Goal: Information Seeking & Learning: Learn about a topic

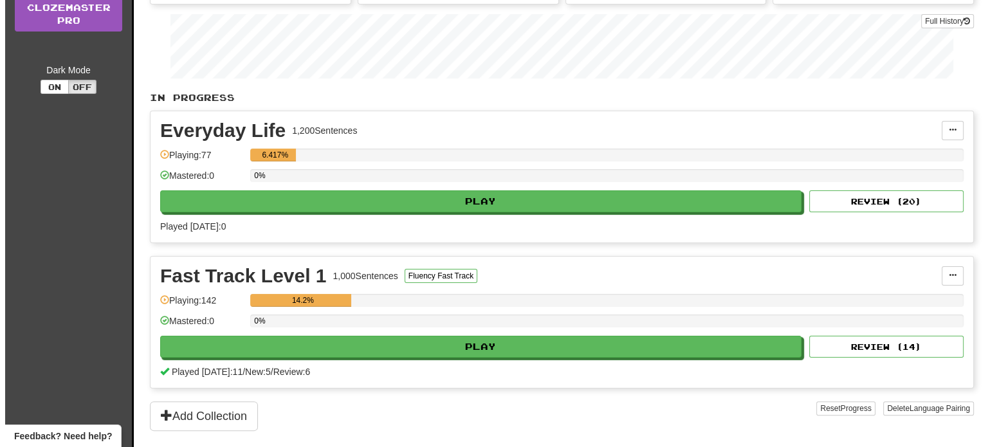
scroll to position [212, 0]
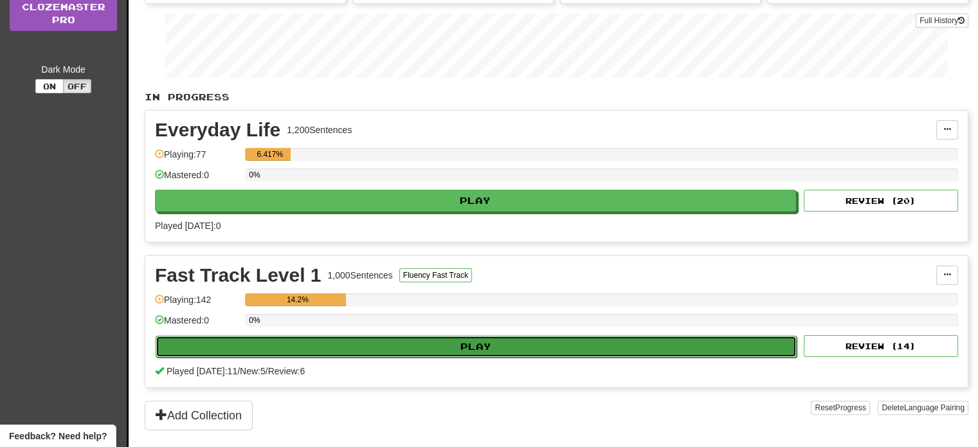
click at [455, 343] on button "Play" at bounding box center [476, 347] width 641 height 22
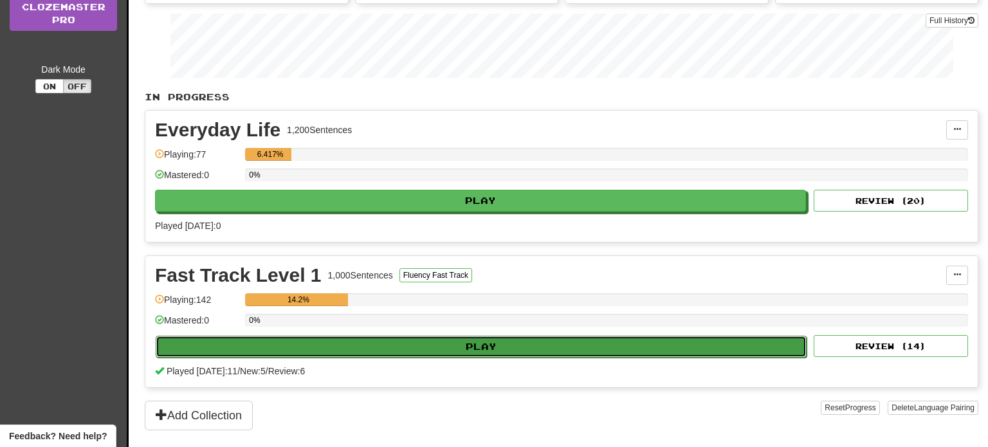
select select "**"
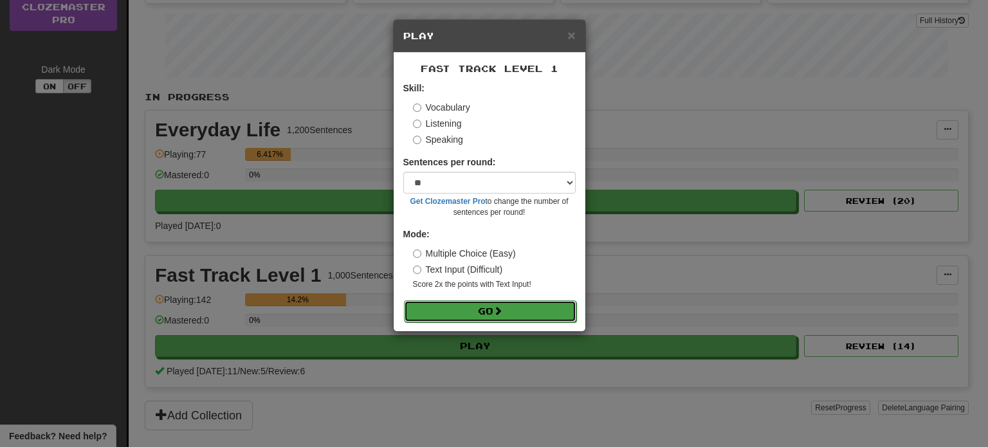
click at [481, 307] on button "Go" at bounding box center [490, 311] width 172 height 22
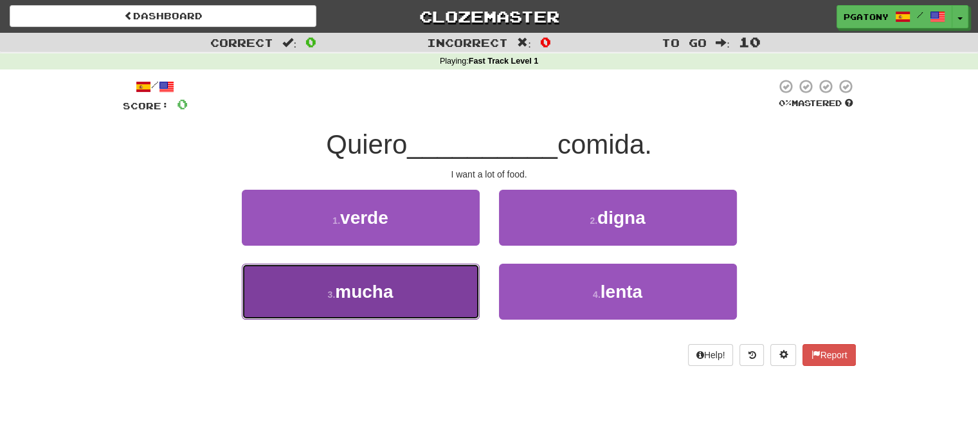
click at [378, 295] on span "mucha" at bounding box center [364, 292] width 58 height 20
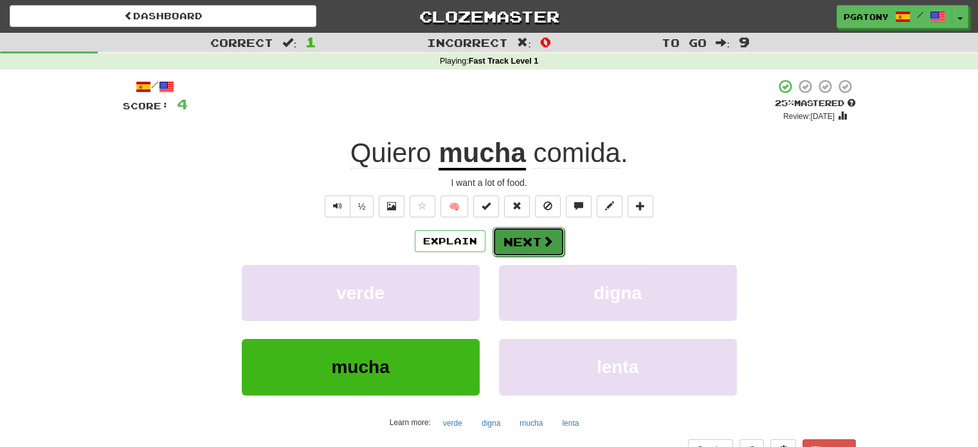
click at [517, 241] on button "Next" at bounding box center [529, 242] width 72 height 30
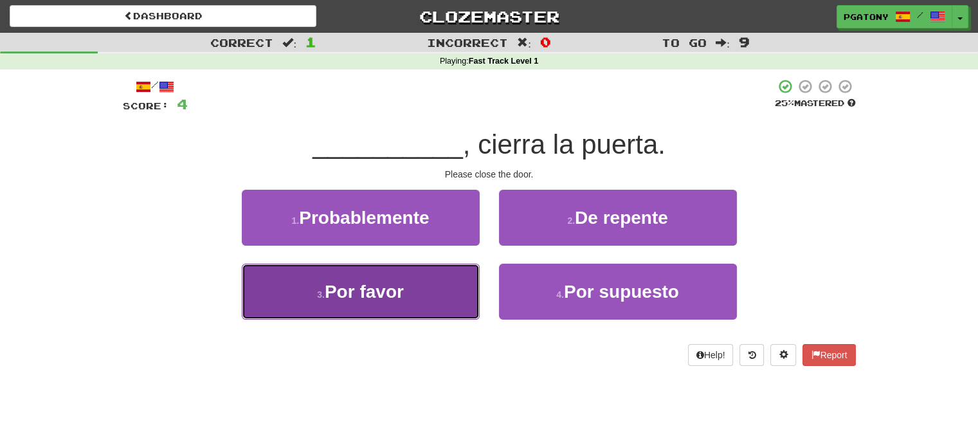
click at [383, 282] on span "Por favor" at bounding box center [364, 292] width 79 height 20
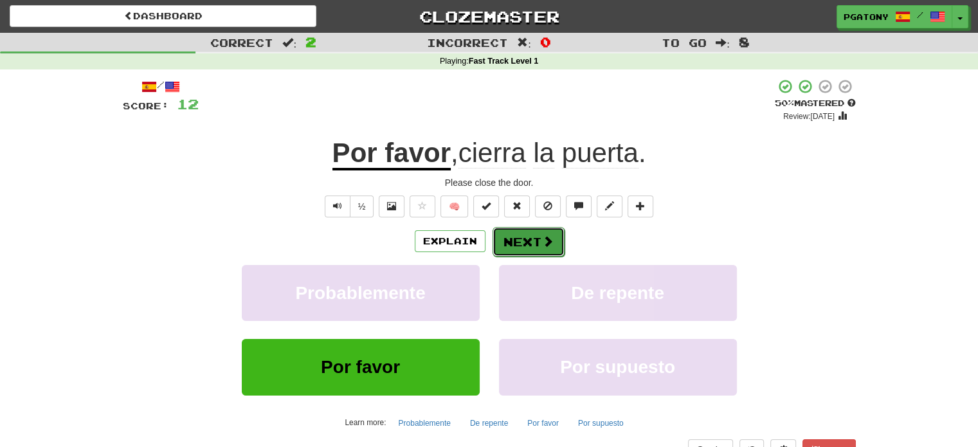
click at [518, 246] on button "Next" at bounding box center [529, 242] width 72 height 30
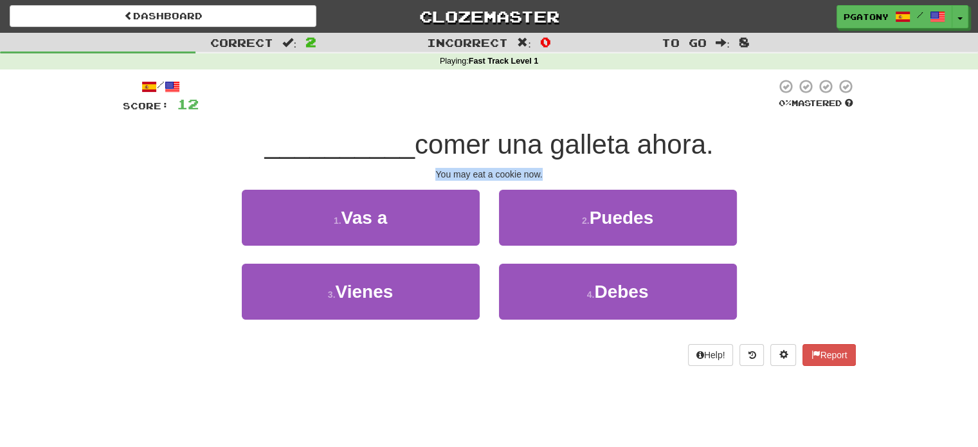
drag, startPoint x: 436, startPoint y: 172, endPoint x: 543, endPoint y: 179, distance: 107.1
click at [543, 179] on div "You may eat a cookie now." at bounding box center [489, 174] width 733 height 13
copy div "You may eat a cookie now."
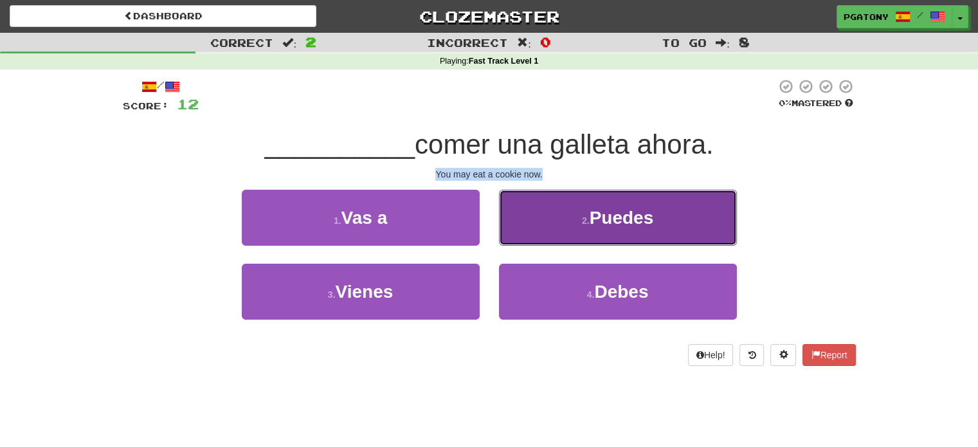
click at [560, 219] on button "2 . Puedes" at bounding box center [618, 218] width 238 height 56
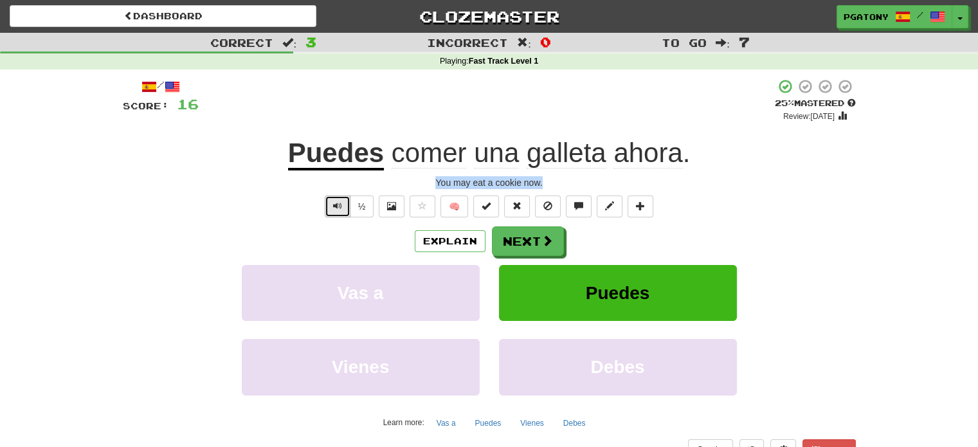
click at [335, 206] on span "Text-to-speech controls" at bounding box center [337, 205] width 9 height 9
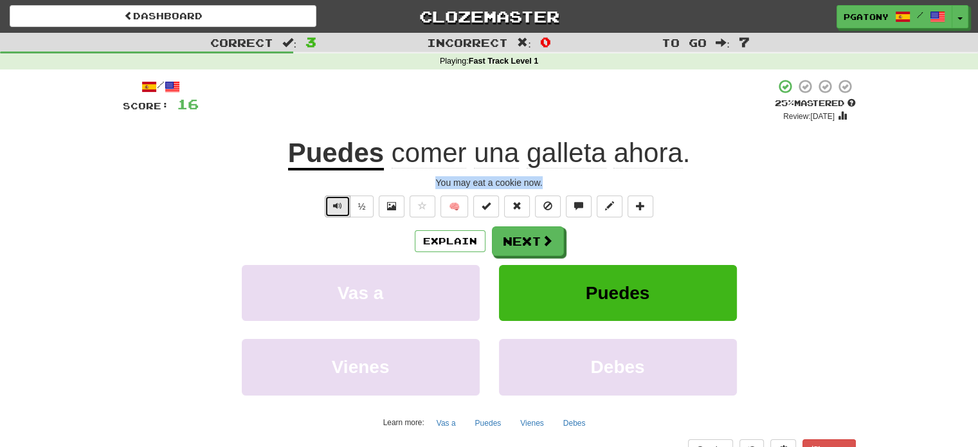
click at [335, 206] on span "Text-to-speech controls" at bounding box center [337, 205] width 9 height 9
click at [520, 237] on button "Next" at bounding box center [529, 242] width 72 height 30
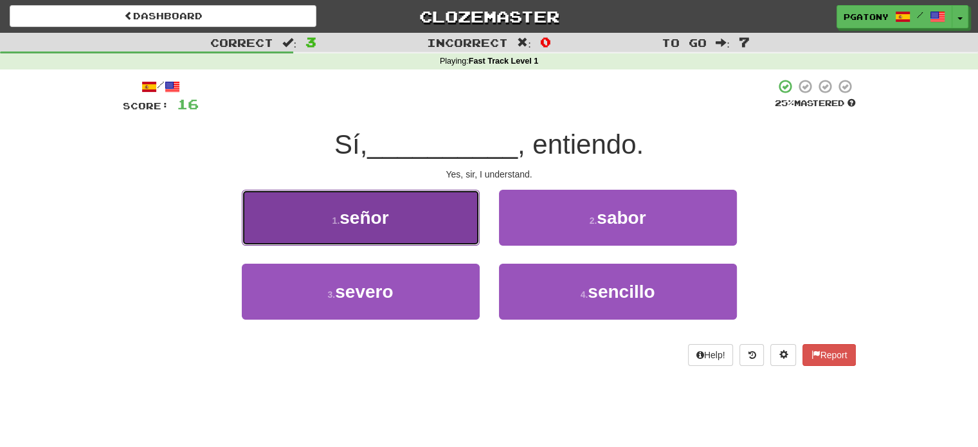
click at [365, 217] on span "señor" at bounding box center [364, 218] width 49 height 20
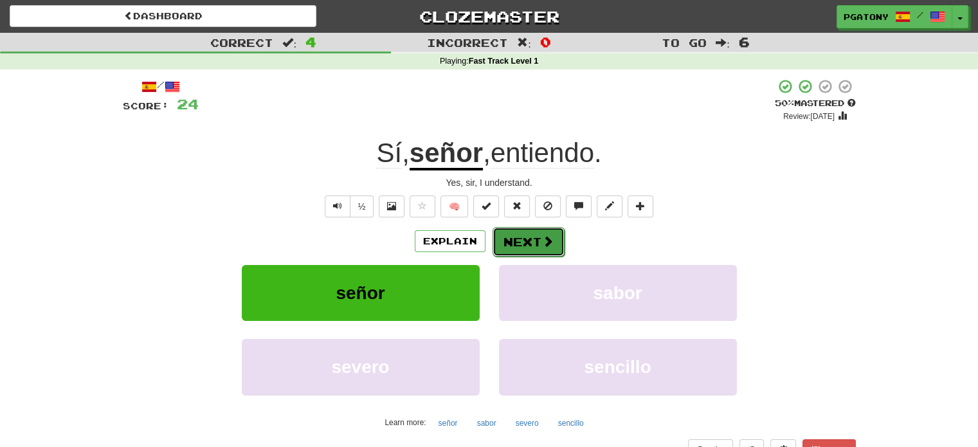
click at [523, 243] on button "Next" at bounding box center [529, 242] width 72 height 30
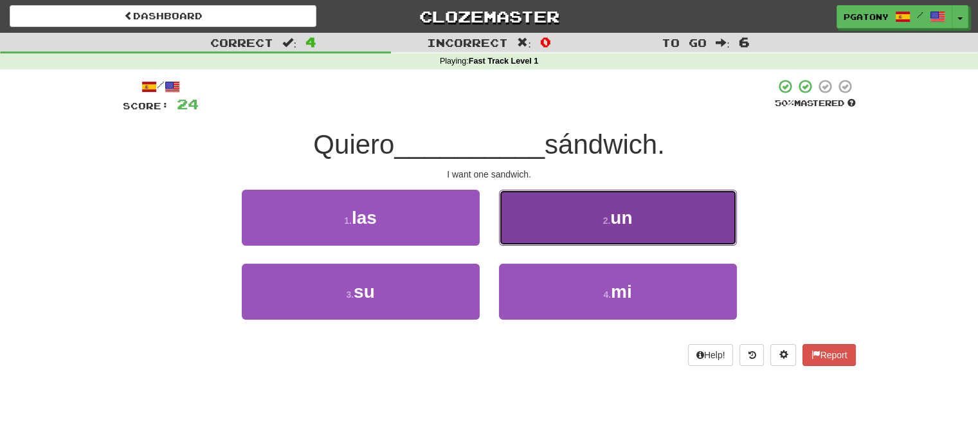
click at [632, 209] on span "un" at bounding box center [621, 218] width 22 height 20
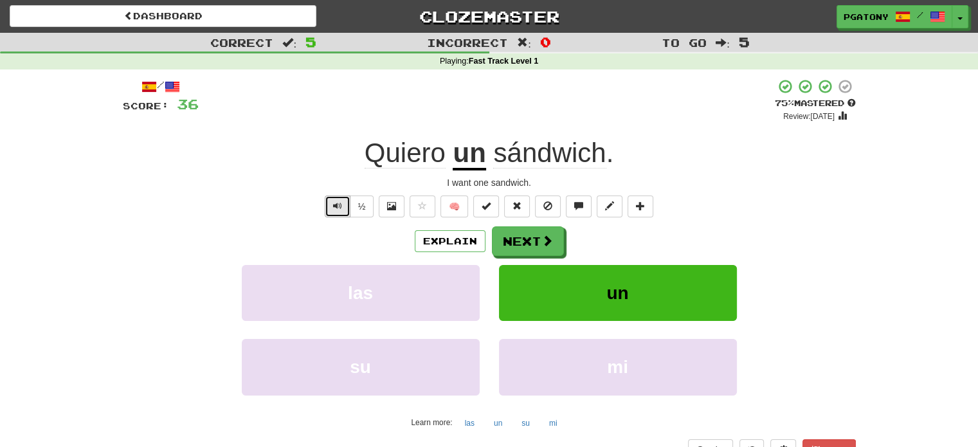
click at [335, 204] on span "Text-to-speech controls" at bounding box center [337, 205] width 9 height 9
click at [514, 241] on button "Next" at bounding box center [529, 242] width 72 height 30
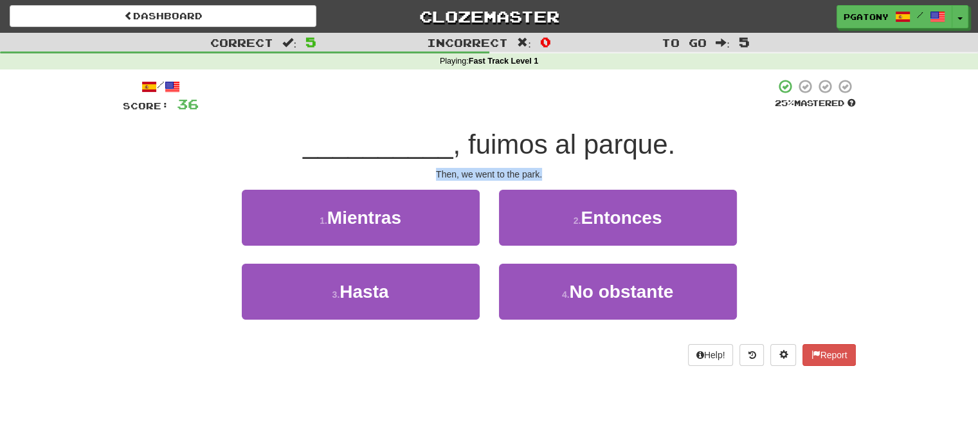
drag, startPoint x: 436, startPoint y: 171, endPoint x: 542, endPoint y: 174, distance: 105.5
click at [542, 174] on div "Then, we went to the park." at bounding box center [489, 174] width 733 height 13
copy div "Then, we went to the park."
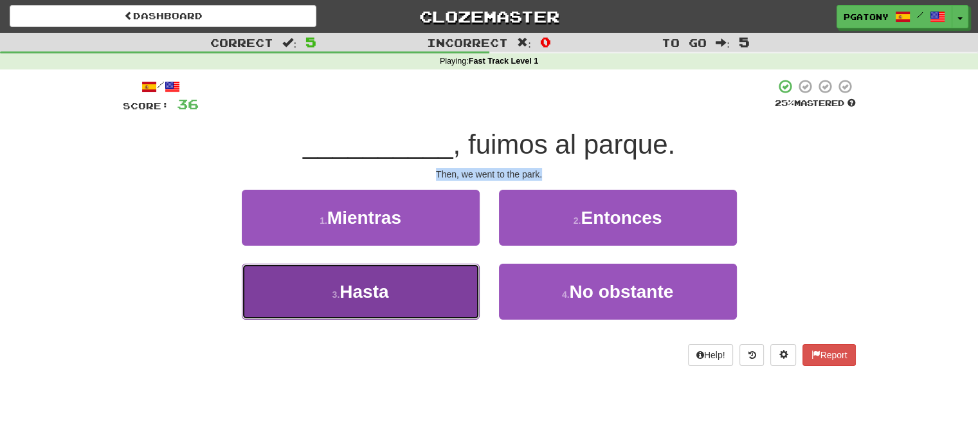
click at [371, 291] on span "Hasta" at bounding box center [364, 292] width 49 height 20
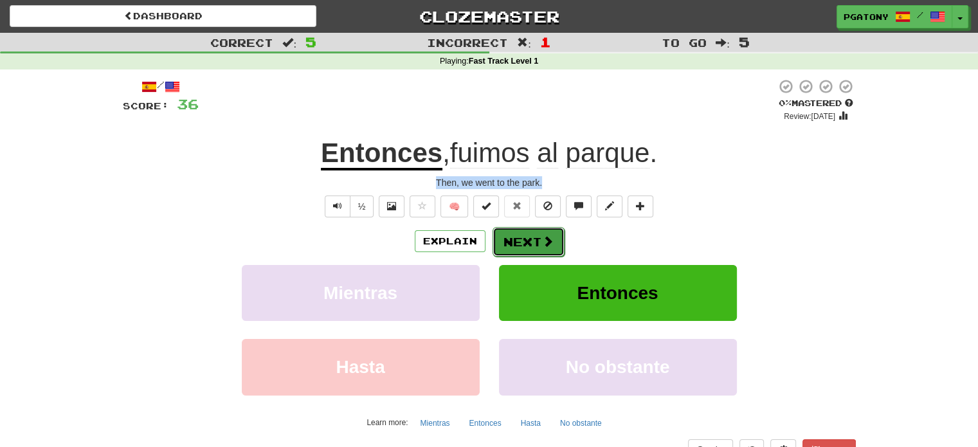
click at [531, 235] on button "Next" at bounding box center [529, 242] width 72 height 30
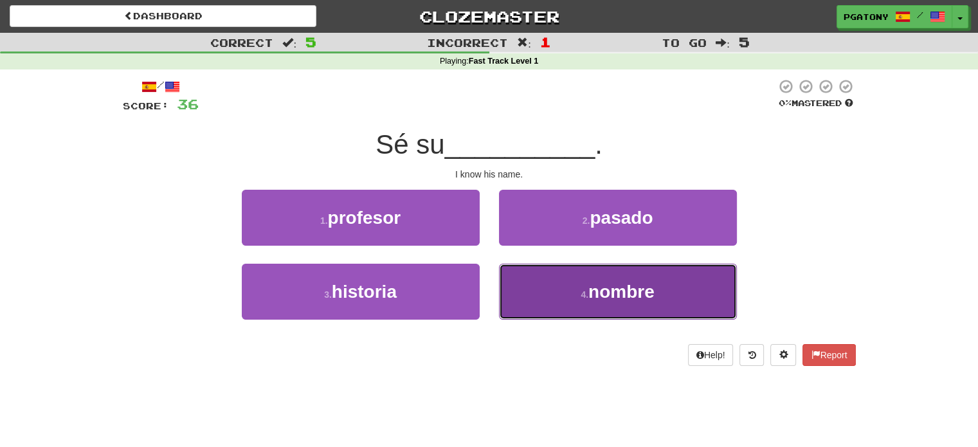
click at [634, 298] on span "nombre" at bounding box center [622, 292] width 66 height 20
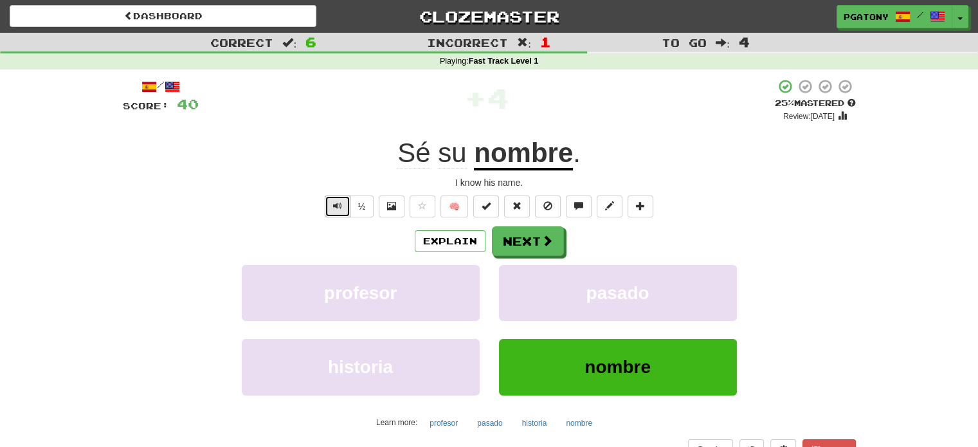
click at [333, 205] on button "Text-to-speech controls" at bounding box center [338, 207] width 26 height 22
click at [519, 239] on button "Next" at bounding box center [529, 242] width 72 height 30
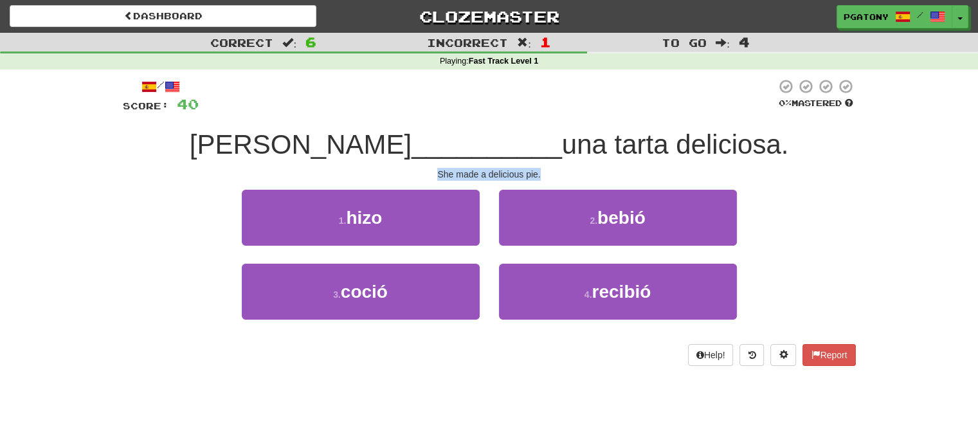
drag, startPoint x: 440, startPoint y: 172, endPoint x: 539, endPoint y: 172, distance: 99.1
click at [539, 172] on div "She made a delicious pie." at bounding box center [489, 174] width 733 height 13
copy div "She made a delicious pie."
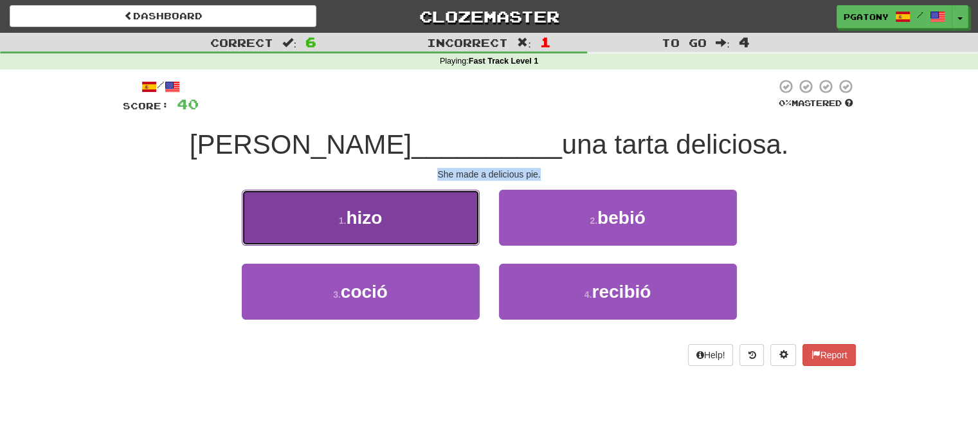
click at [368, 221] on span "hizo" at bounding box center [364, 218] width 36 height 20
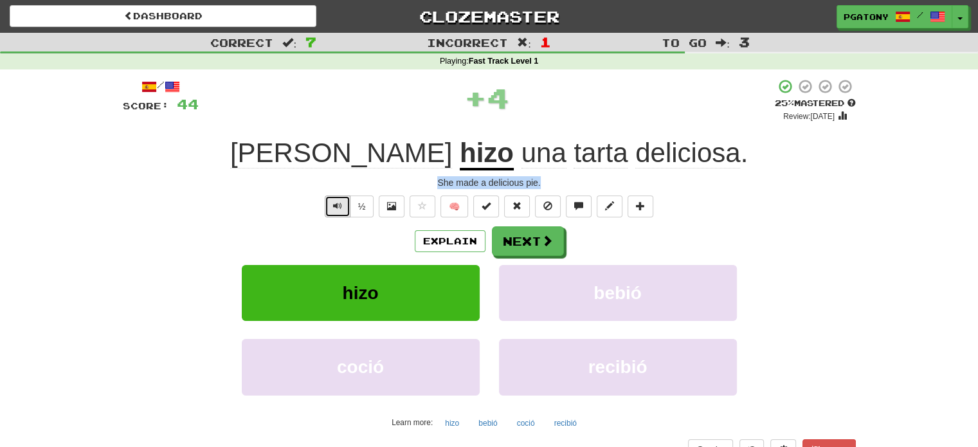
click at [337, 206] on span "Text-to-speech controls" at bounding box center [337, 205] width 9 height 9
click at [337, 208] on span "Text-to-speech controls" at bounding box center [337, 205] width 9 height 9
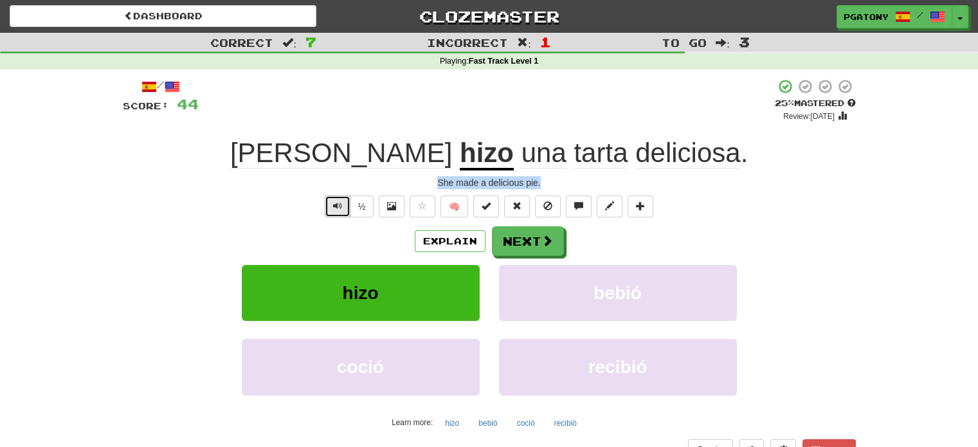
click at [337, 208] on span "Text-to-speech controls" at bounding box center [337, 205] width 9 height 9
click at [526, 239] on button "Next" at bounding box center [529, 242] width 72 height 30
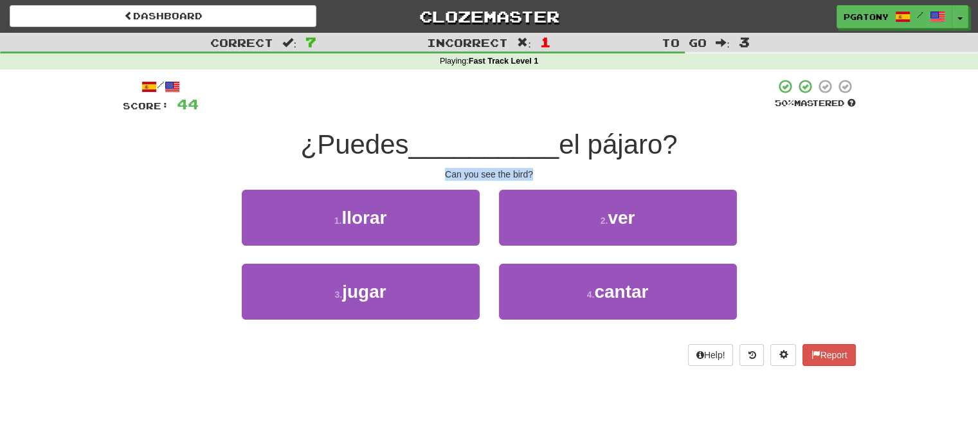
drag, startPoint x: 446, startPoint y: 172, endPoint x: 533, endPoint y: 179, distance: 86.5
click at [533, 178] on div "Can you see the bird?" at bounding box center [489, 174] width 733 height 13
copy div "Can you see the bird?"
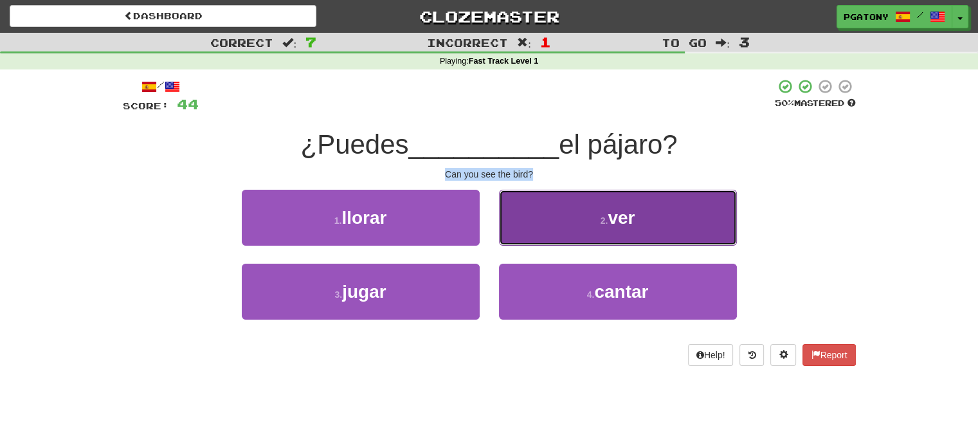
click at [618, 221] on span "ver" at bounding box center [621, 218] width 27 height 20
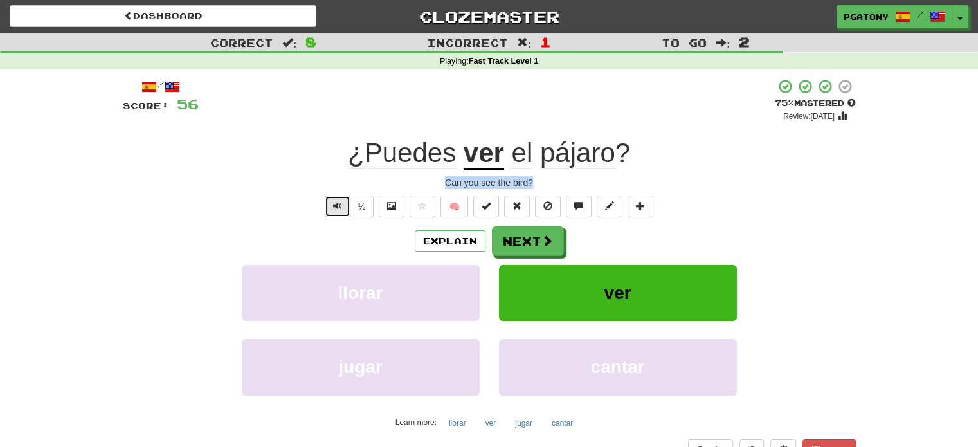
click at [334, 210] on span "Text-to-speech controls" at bounding box center [337, 205] width 9 height 9
click at [519, 237] on button "Next" at bounding box center [529, 242] width 72 height 30
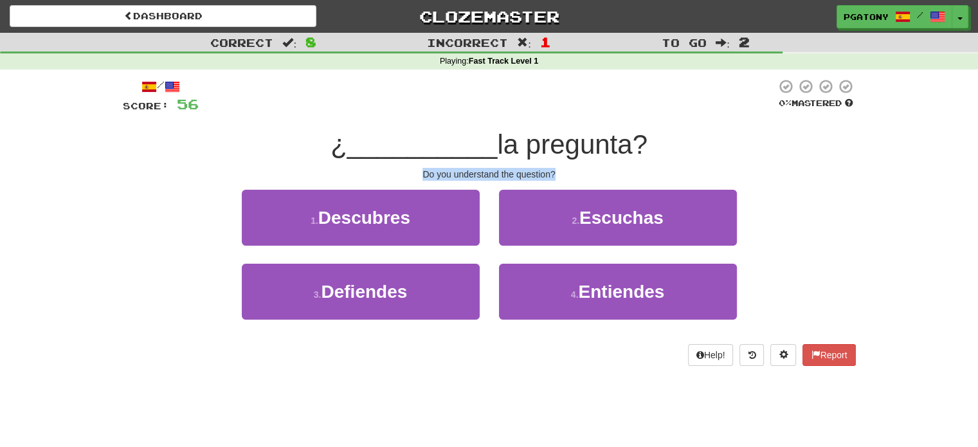
drag, startPoint x: 424, startPoint y: 171, endPoint x: 556, endPoint y: 172, distance: 132.5
click at [556, 172] on div "Do you understand the question?" at bounding box center [489, 174] width 733 height 13
copy div "Do you understand the question?"
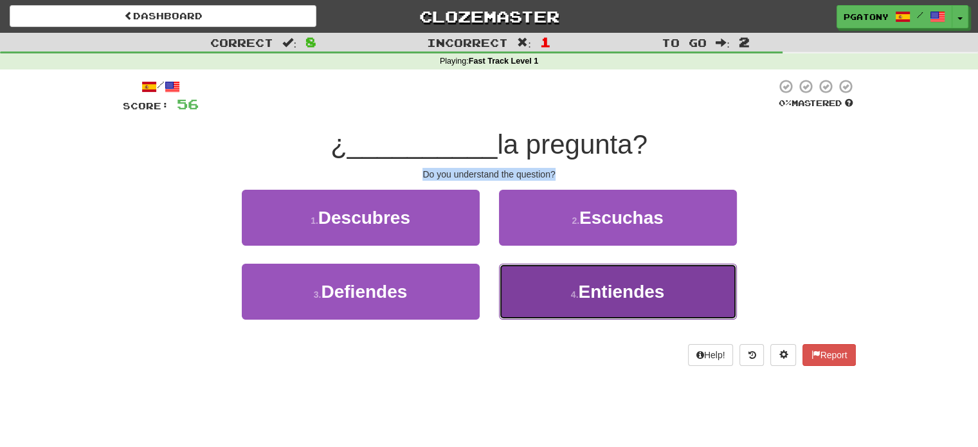
click at [633, 290] on span "Entiendes" at bounding box center [621, 292] width 86 height 20
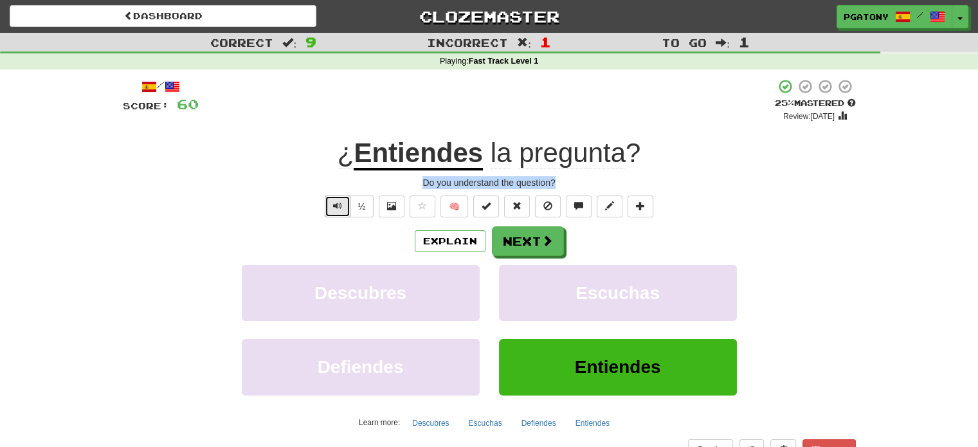
click at [336, 206] on span "Text-to-speech controls" at bounding box center [337, 205] width 9 height 9
click at [336, 207] on span "Text-to-speech controls" at bounding box center [337, 205] width 9 height 9
click at [523, 237] on button "Next" at bounding box center [529, 242] width 72 height 30
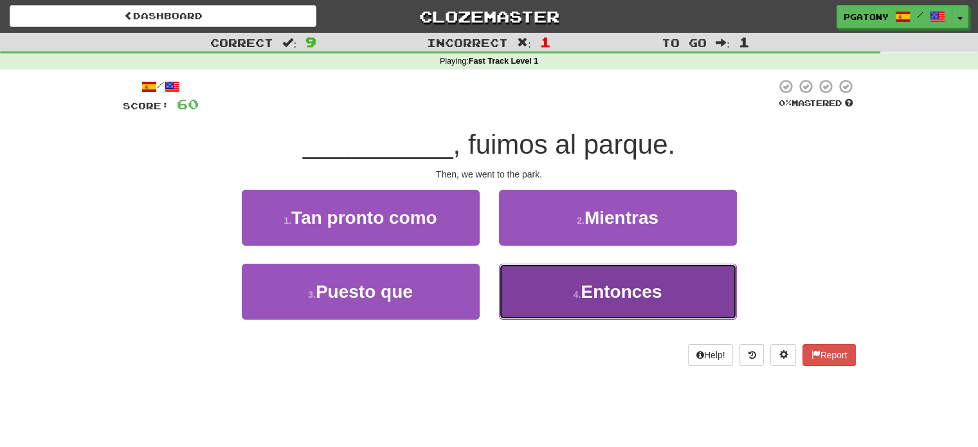
click at [625, 291] on span "Entonces" at bounding box center [621, 292] width 81 height 20
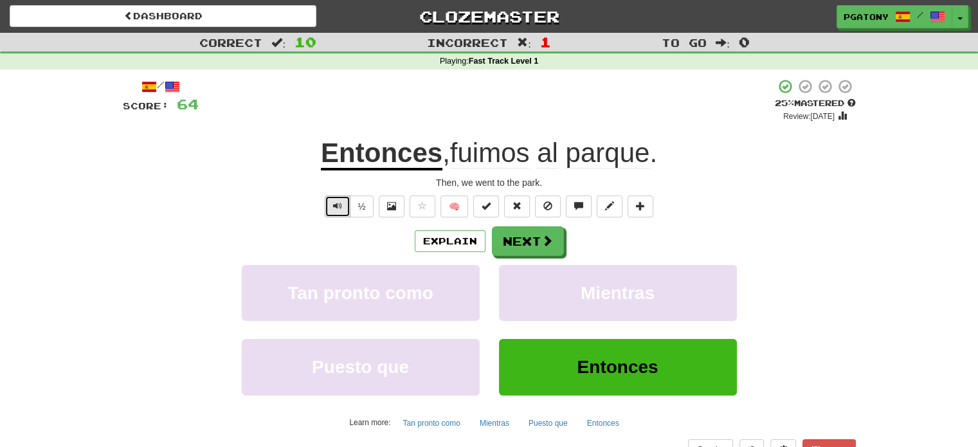
click at [335, 206] on span "Text-to-speech controls" at bounding box center [337, 205] width 9 height 9
click at [524, 241] on button "Next" at bounding box center [529, 242] width 72 height 30
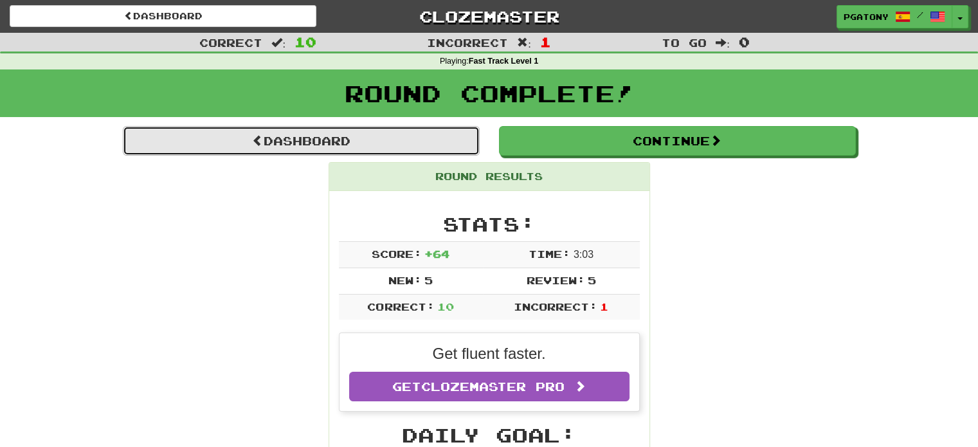
click at [340, 141] on link "Dashboard" at bounding box center [301, 141] width 357 height 30
